Goal: Task Accomplishment & Management: Manage account settings

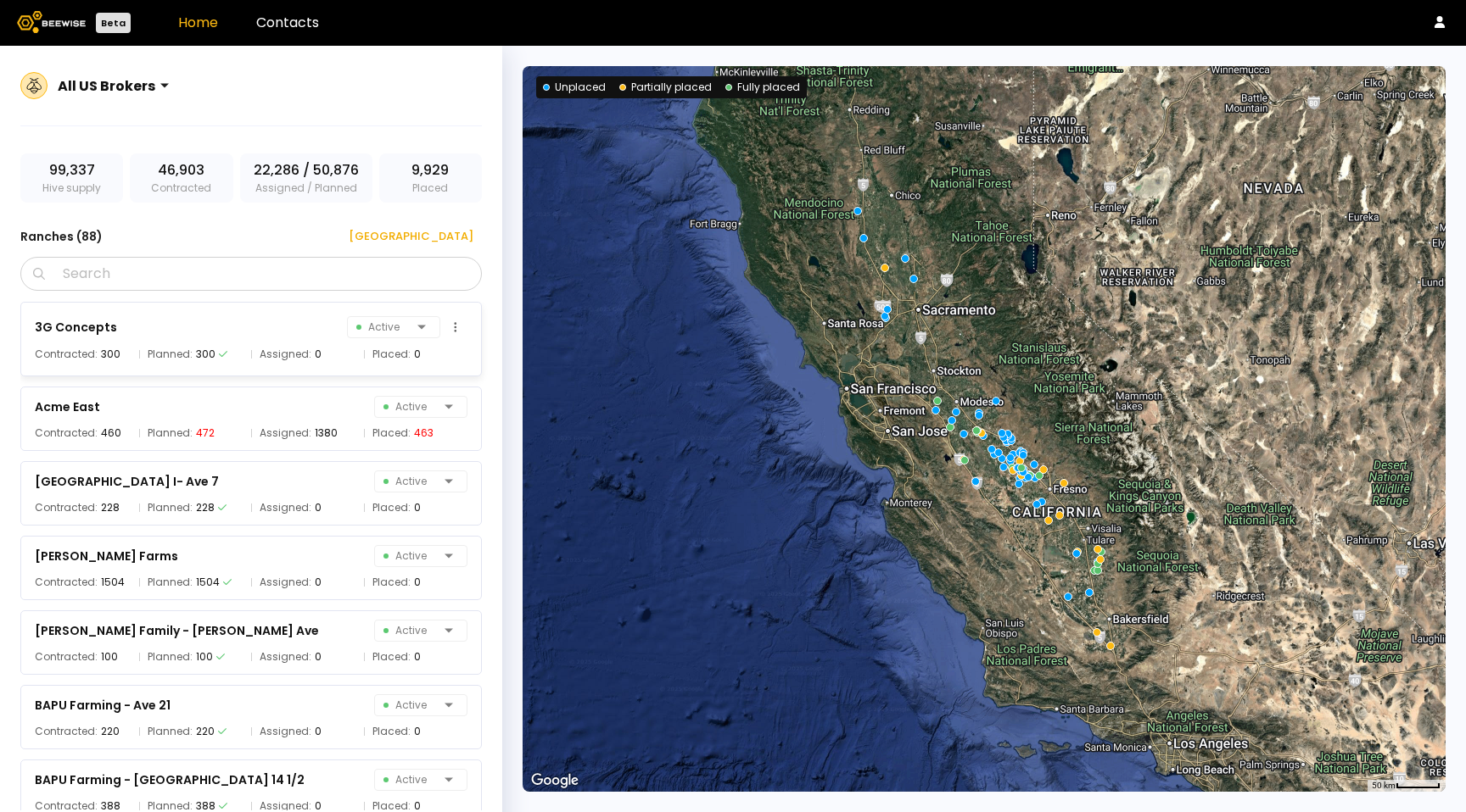
click at [259, 336] on div "3G Concepts Active" at bounding box center [250, 327] width 432 height 24
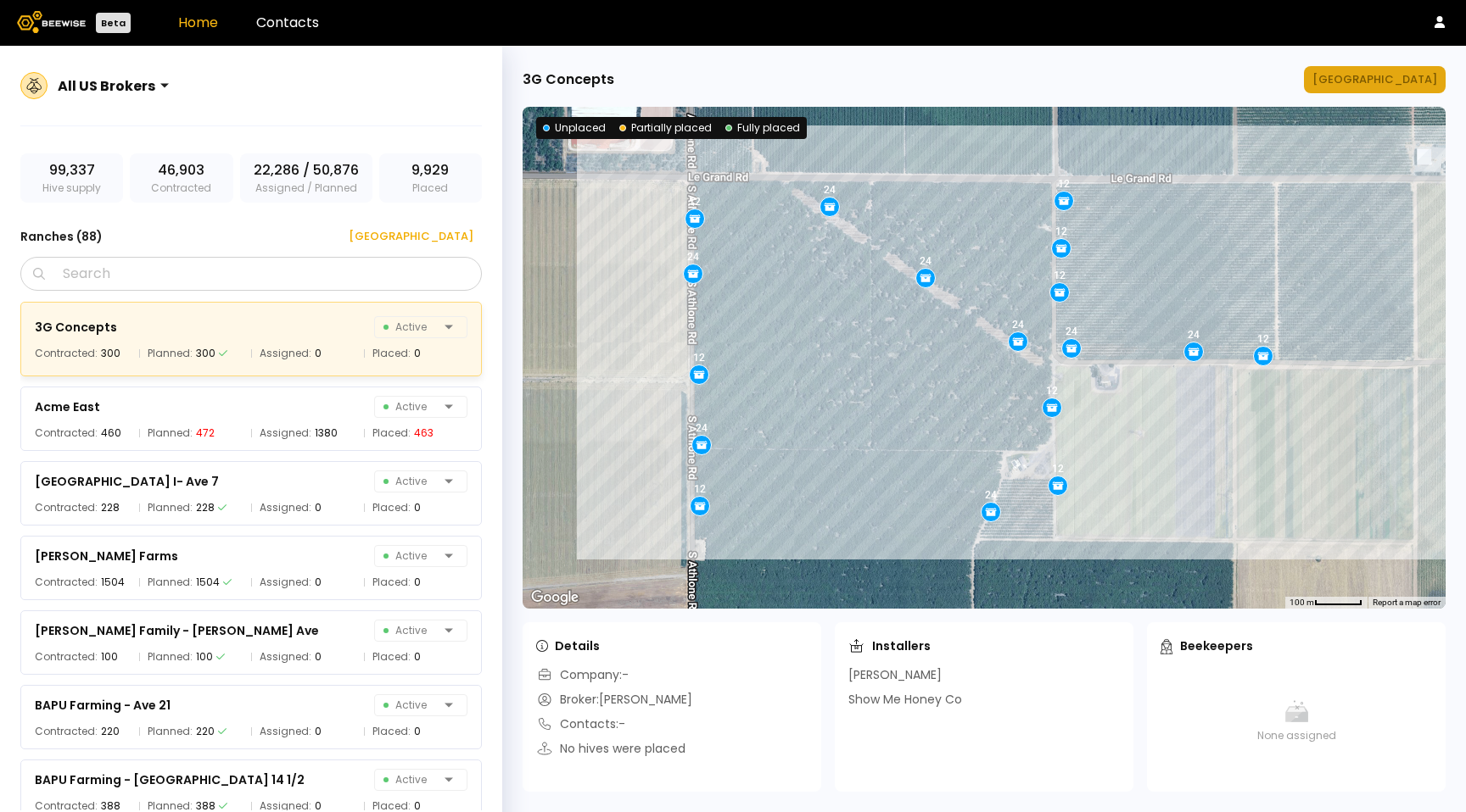
click at [1396, 72] on div "Manage Ranch" at bounding box center [1374, 79] width 125 height 17
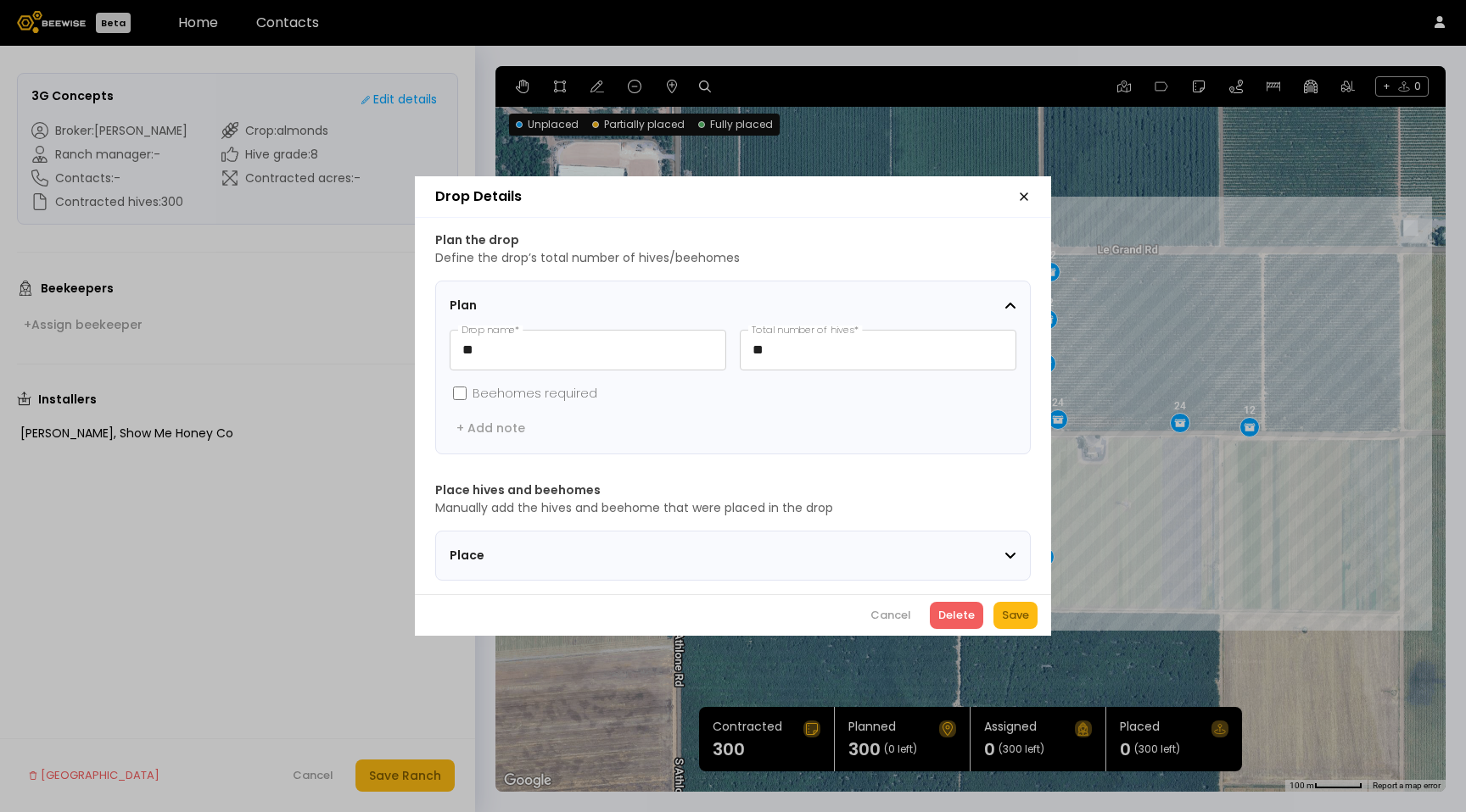
drag, startPoint x: 924, startPoint y: 540, endPoint x: 904, endPoint y: 549, distance: 21.9
click at [924, 545] on div "Place" at bounding box center [733, 555] width 567 height 21
click at [453, 551] on span "Place" at bounding box center [555, 556] width 212 height 18
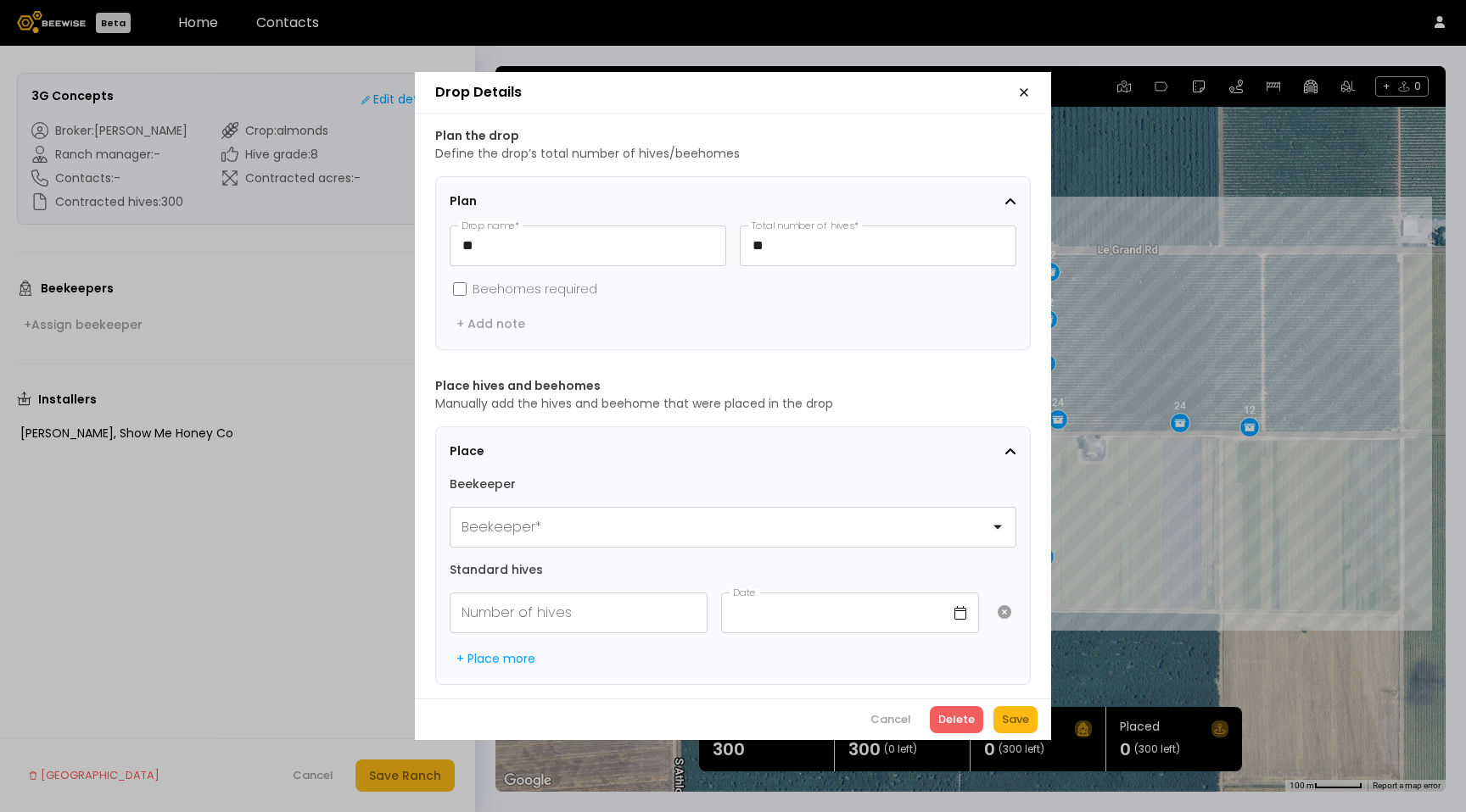
scroll to position [1, 0]
click at [681, 529] on div at bounding box center [726, 527] width 551 height 39
click at [1036, 82] on header "Drop Details" at bounding box center [733, 93] width 636 height 42
click at [1026, 90] on icon "button" at bounding box center [1023, 92] width 7 height 7
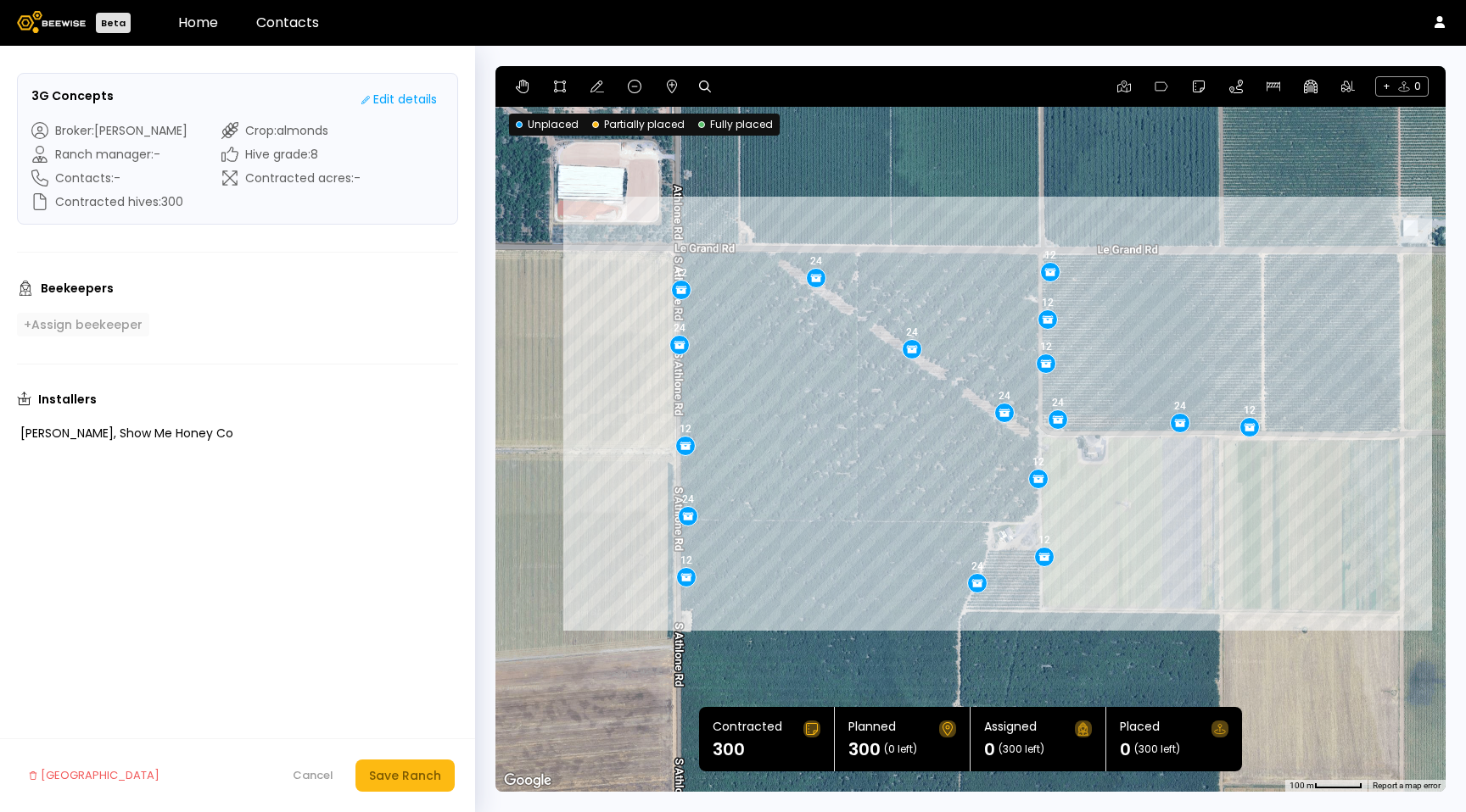
click at [83, 329] on div "+ Assign beekeeper" at bounding box center [83, 324] width 119 height 15
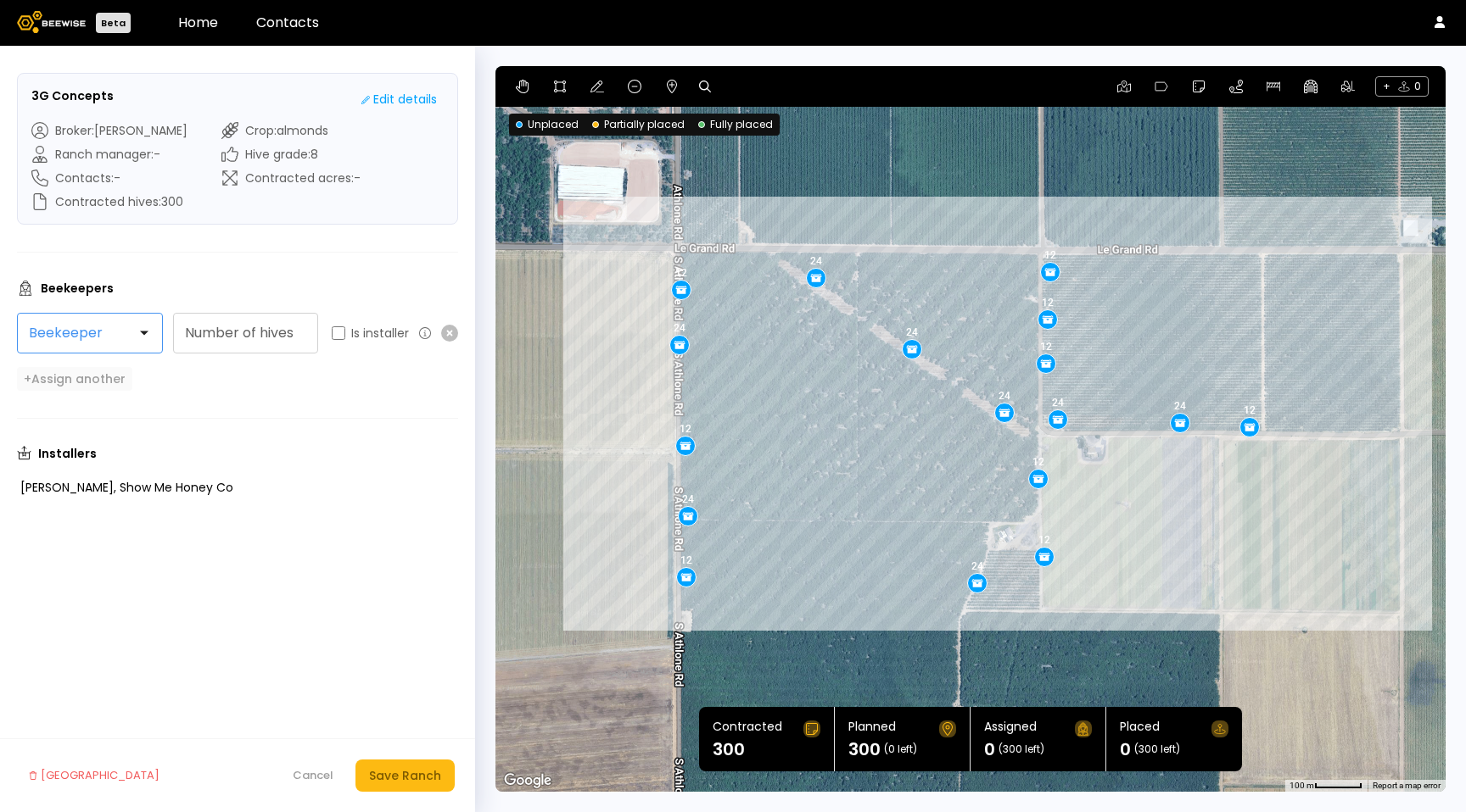
click at [83, 329] on div at bounding box center [83, 332] width 107 height 15
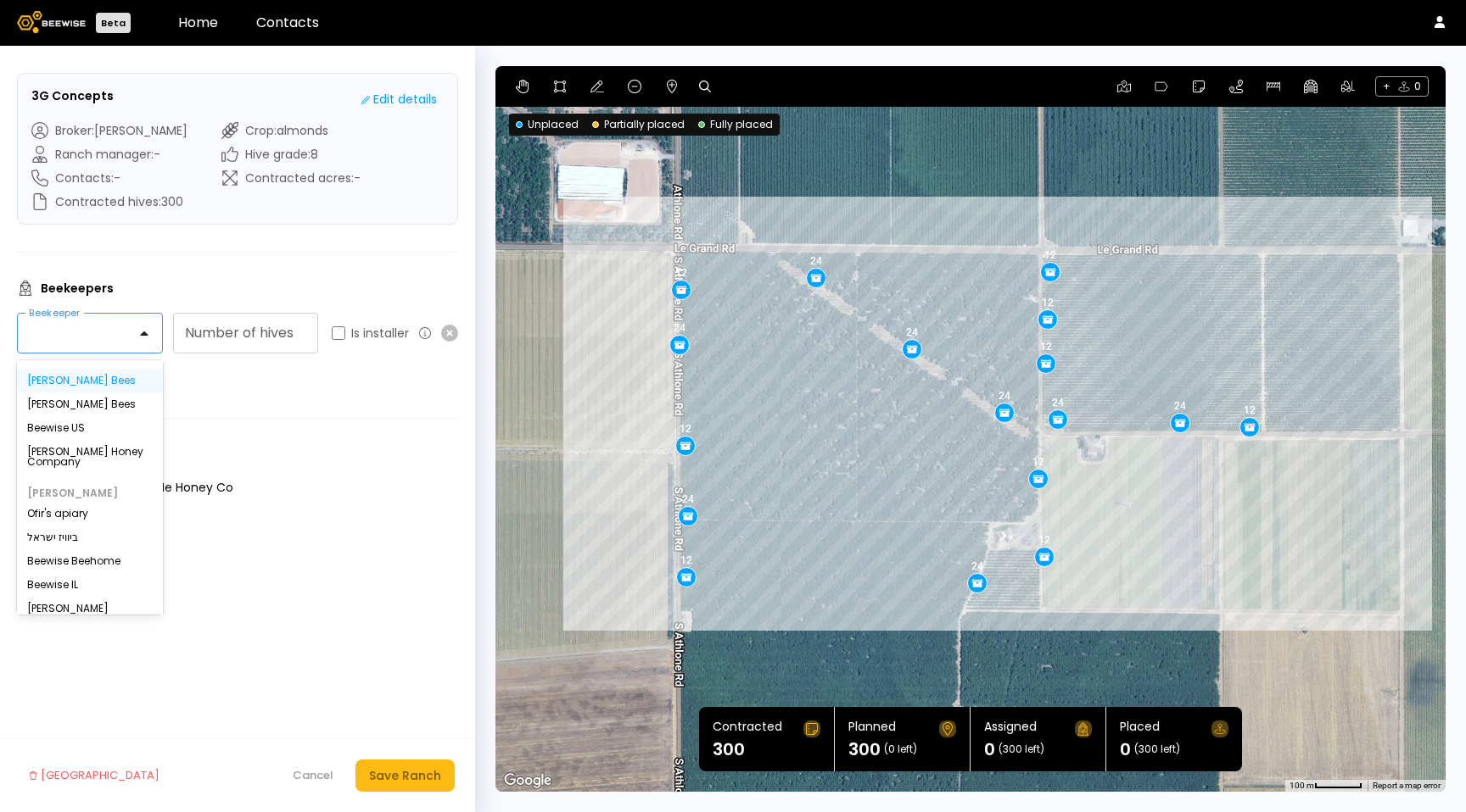
scroll to position [0, 0]
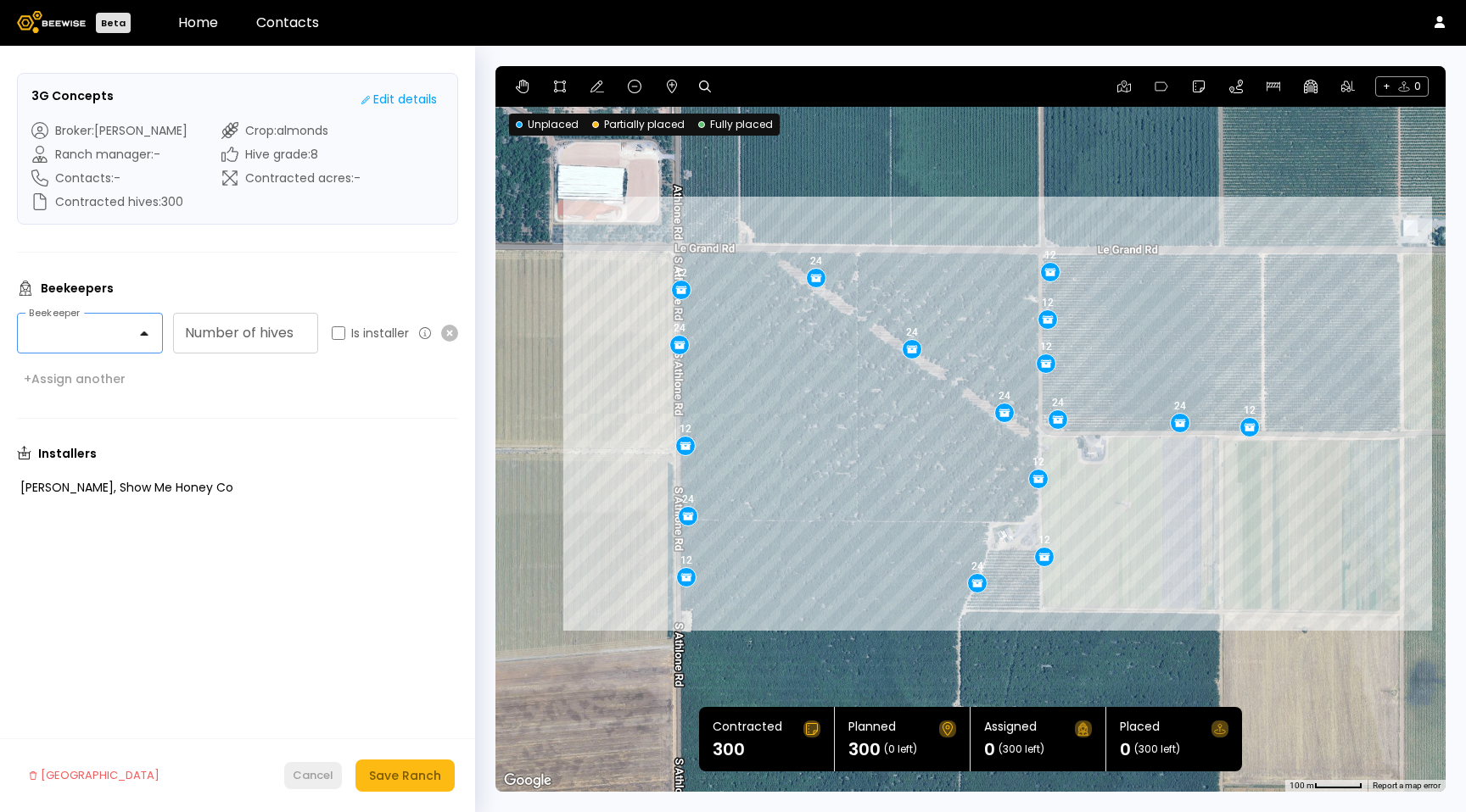
drag, startPoint x: 303, startPoint y: 781, endPoint x: 315, endPoint y: 762, distance: 22.5
click at [307, 773] on div "Cancel" at bounding box center [312, 775] width 41 height 17
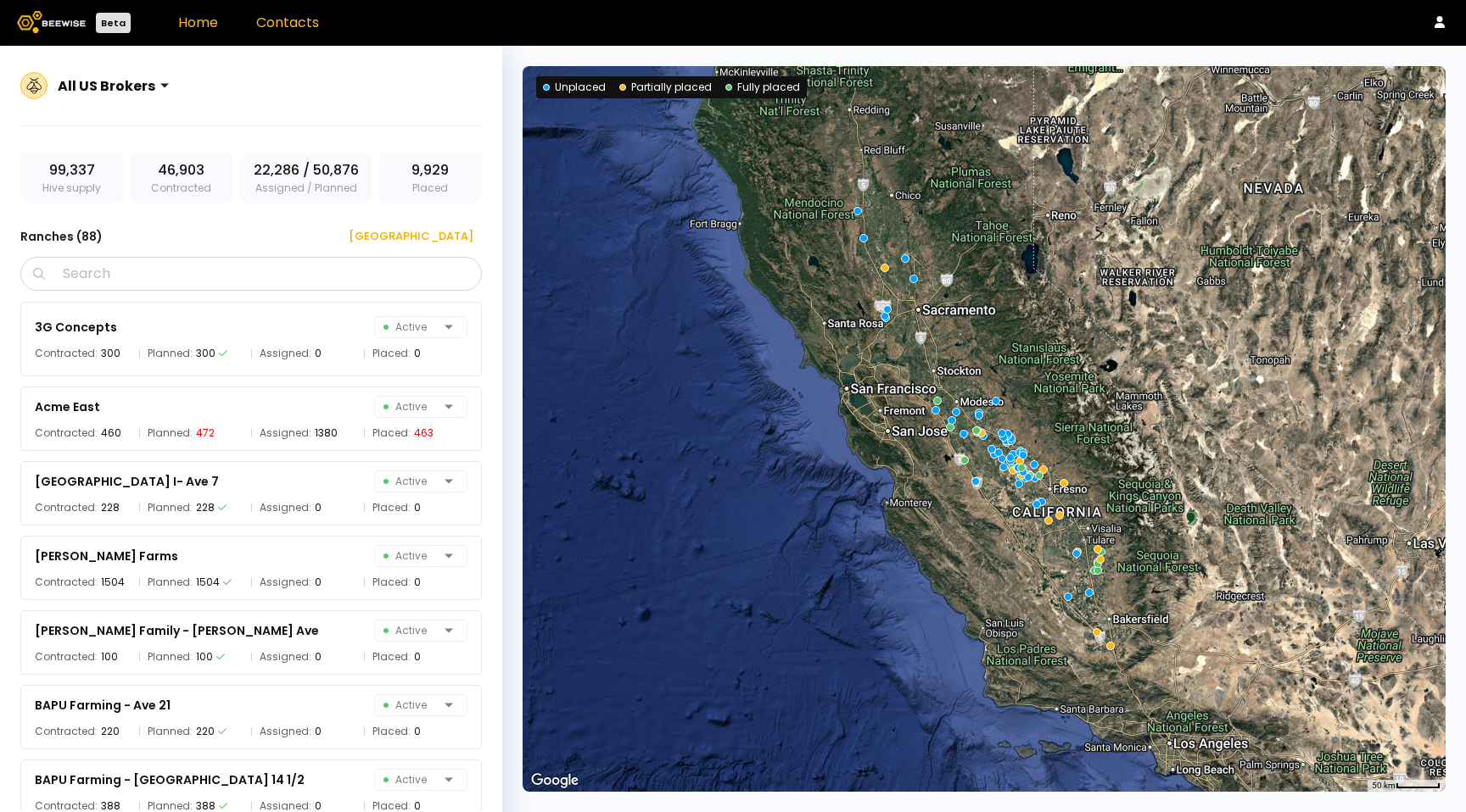
click at [275, 28] on link "Contacts" at bounding box center [287, 23] width 63 height 20
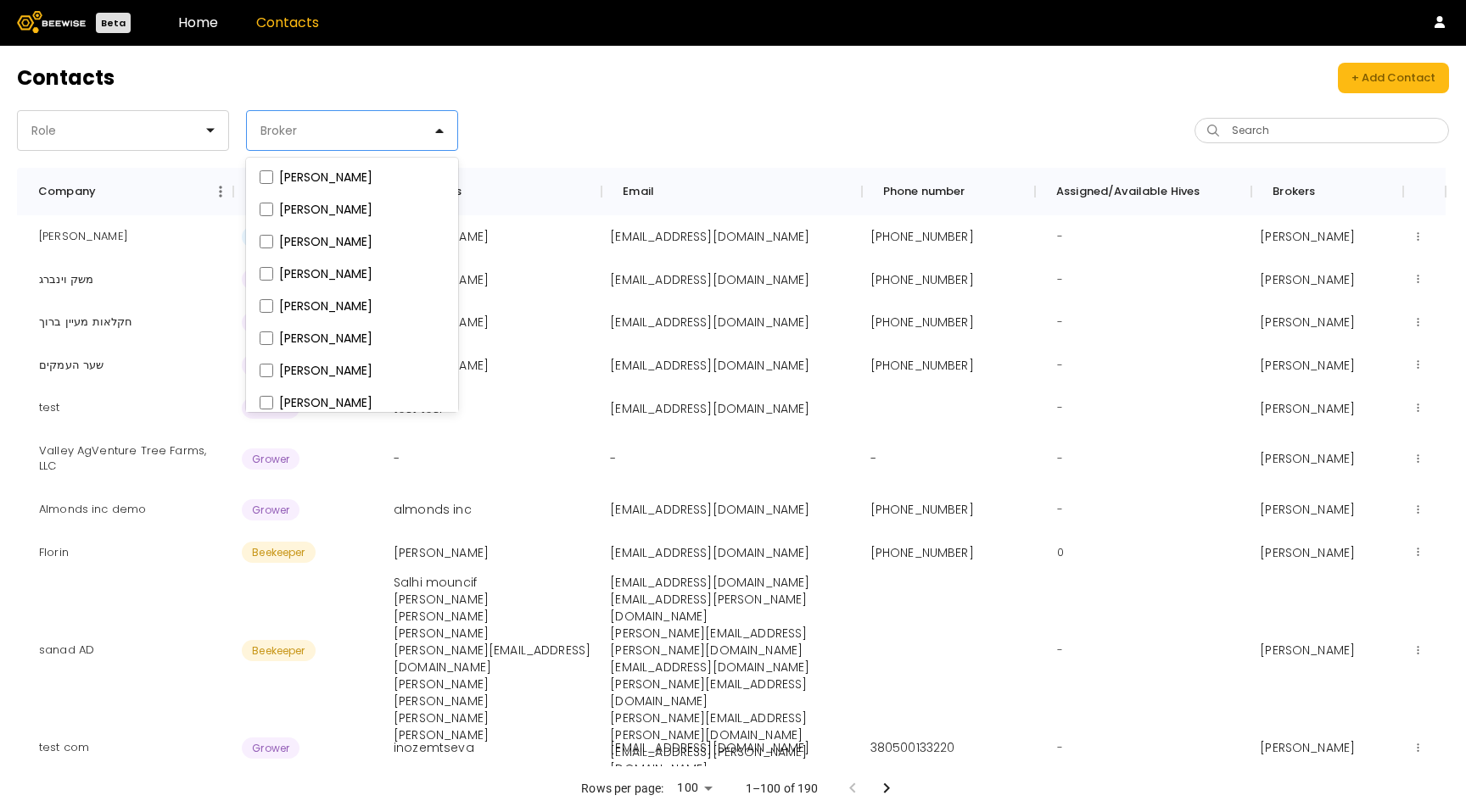
click at [297, 119] on div "Broker" at bounding box center [344, 130] width 197 height 39
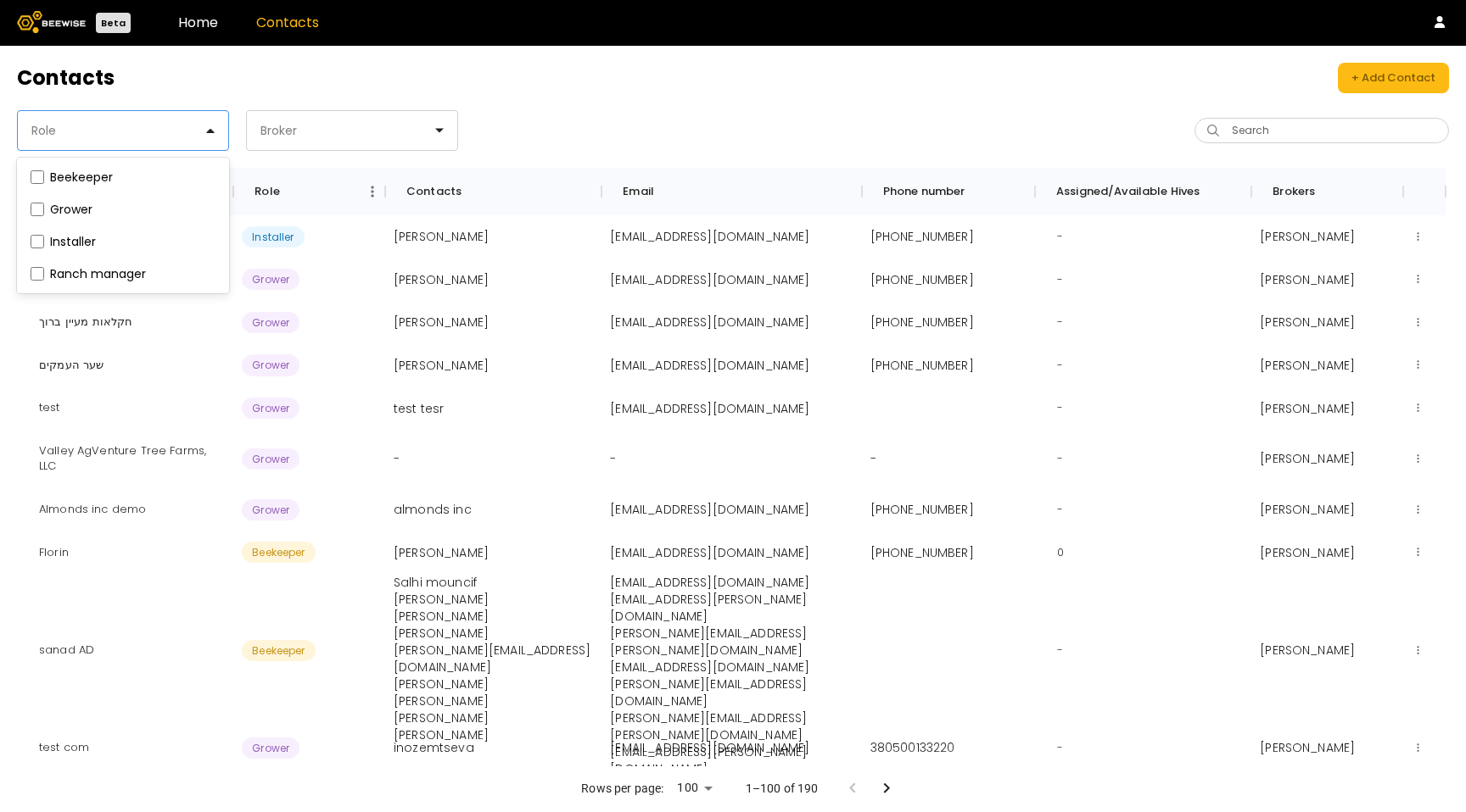
click at [135, 126] on div at bounding box center [116, 130] width 173 height 15
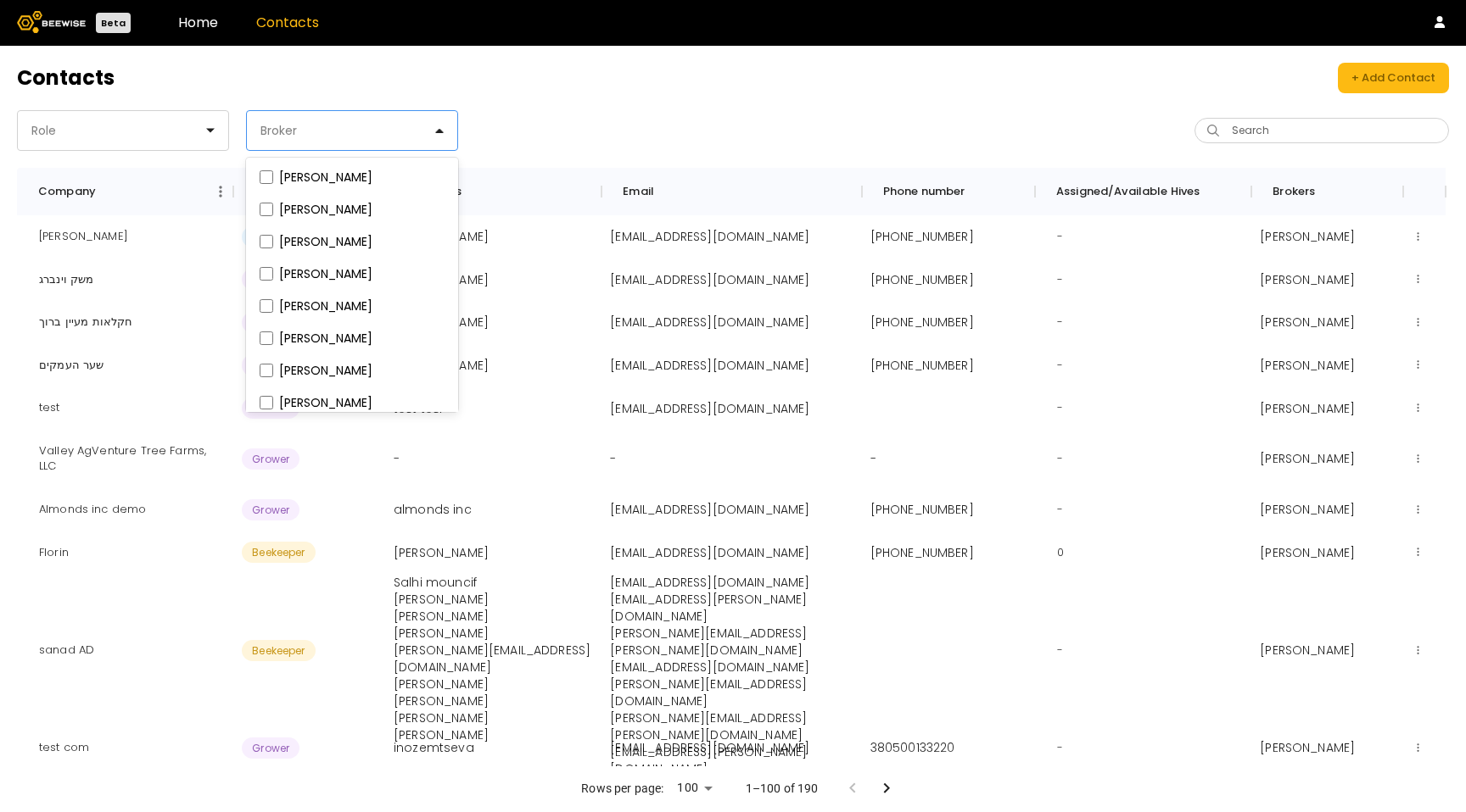
click at [334, 144] on div "Broker" at bounding box center [344, 130] width 197 height 39
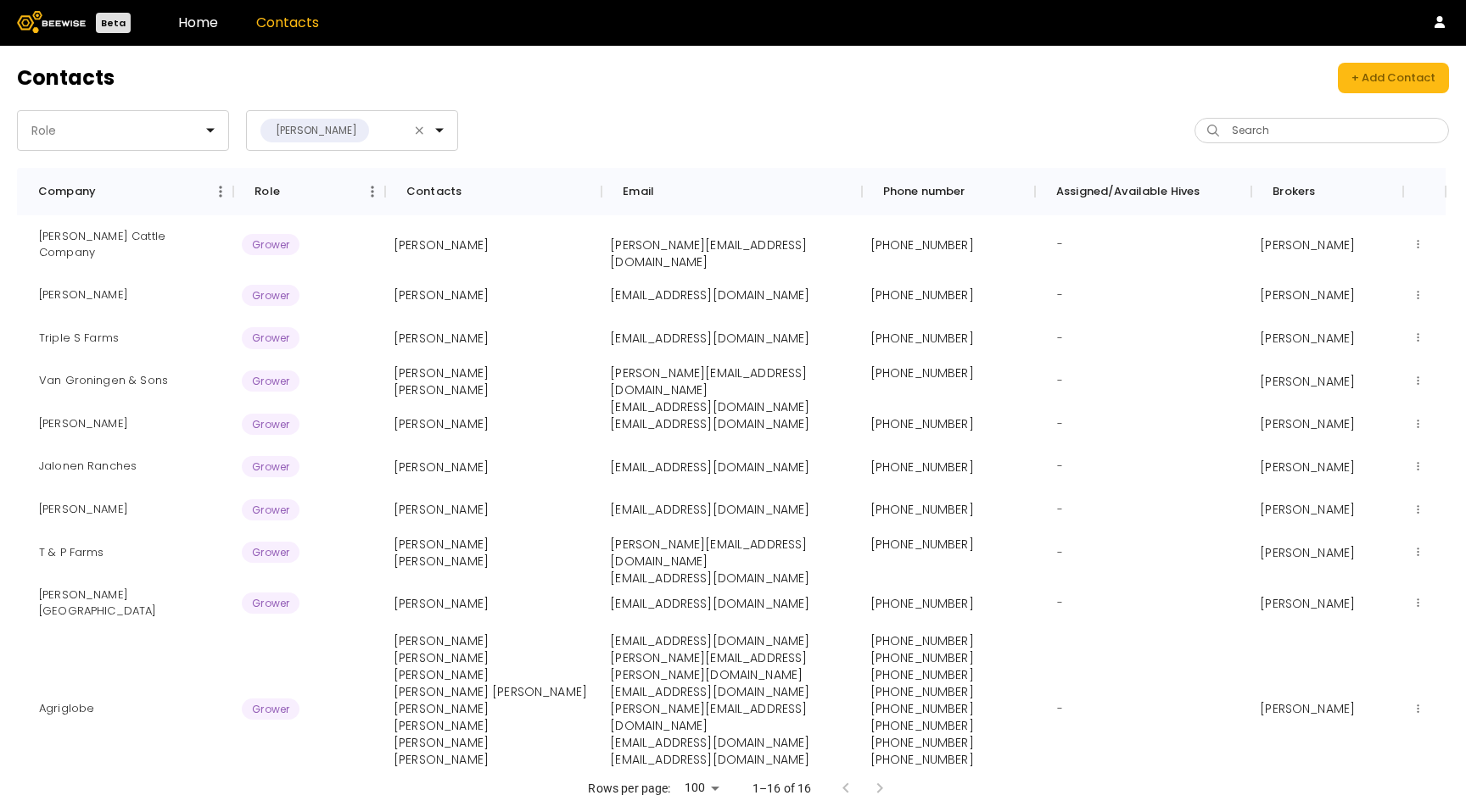
click at [648, 66] on header "Contacts + Add Contact" at bounding box center [733, 78] width 1432 height 31
click at [173, 127] on div at bounding box center [116, 130] width 173 height 15
click at [42, 178] on fieldset "Beekeeper" at bounding box center [123, 177] width 192 height 19
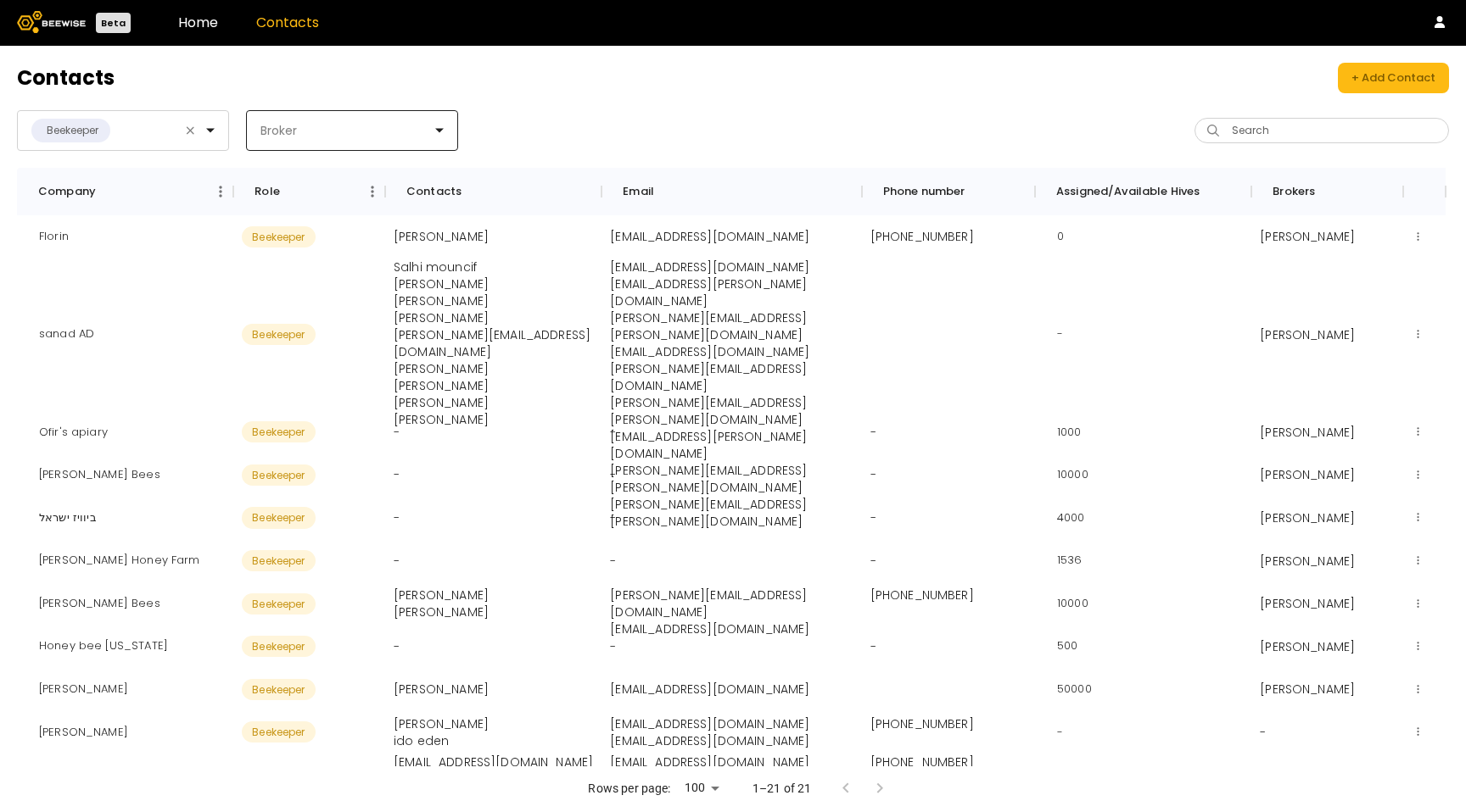
click at [588, 123] on div "Beekeeper Broker" at bounding box center [374, 130] width 716 height 41
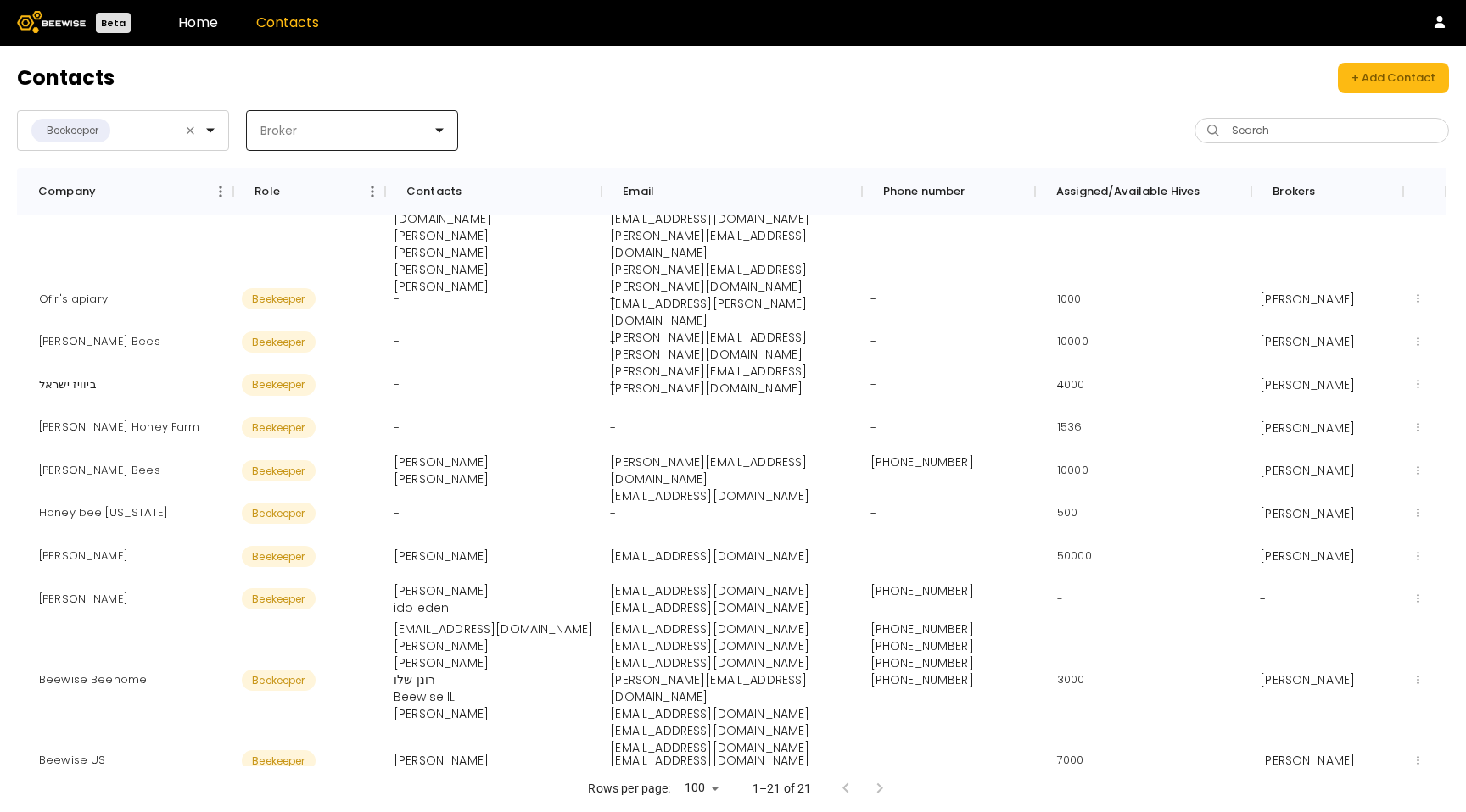
scroll to position [135, 0]
click at [61, 559] on div "[PERSON_NAME]" at bounding box center [83, 555] width 116 height 43
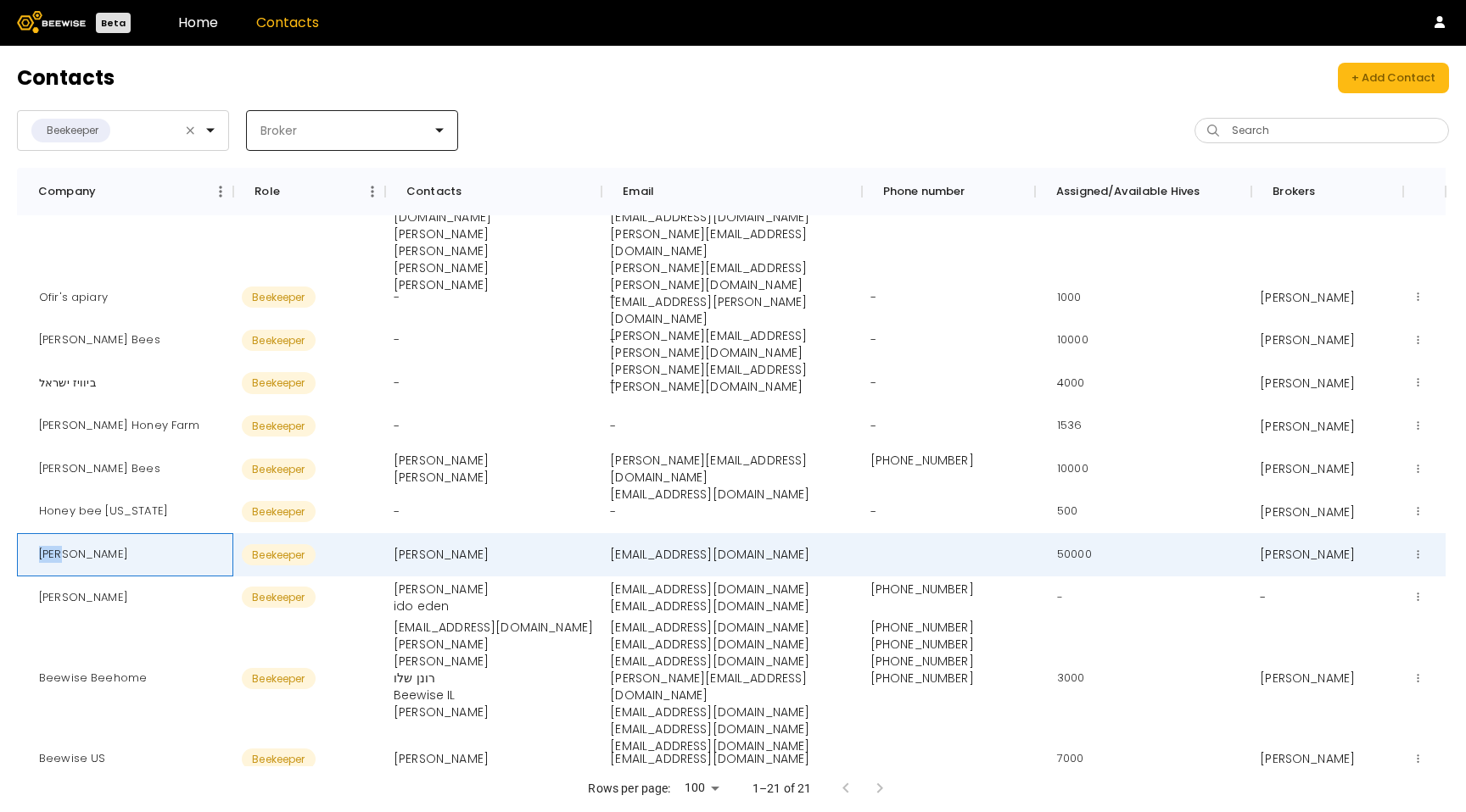
click at [61, 559] on div "[PERSON_NAME]" at bounding box center [83, 555] width 116 height 43
copy div "[PERSON_NAME]"
